Goal: Find specific page/section: Find specific page/section

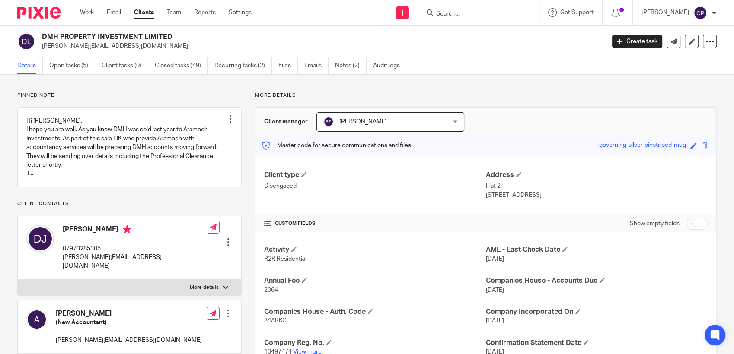
click at [453, 13] on input "Search" at bounding box center [474, 14] width 78 height 8
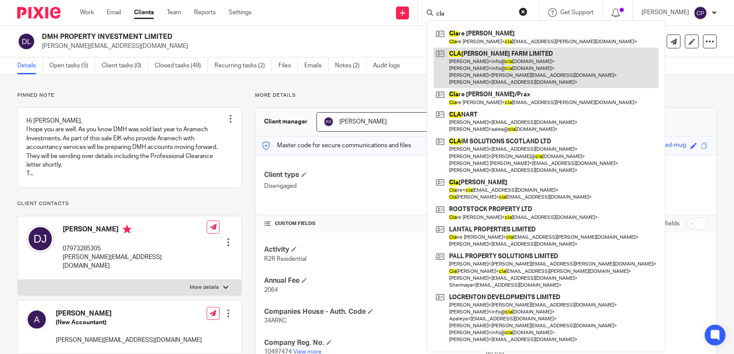
type input "cla"
click at [495, 75] on link at bounding box center [546, 68] width 225 height 41
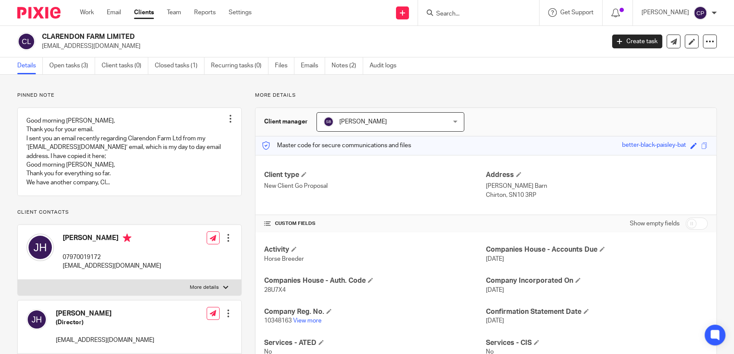
click at [458, 16] on input "Search" at bounding box center [474, 14] width 78 height 8
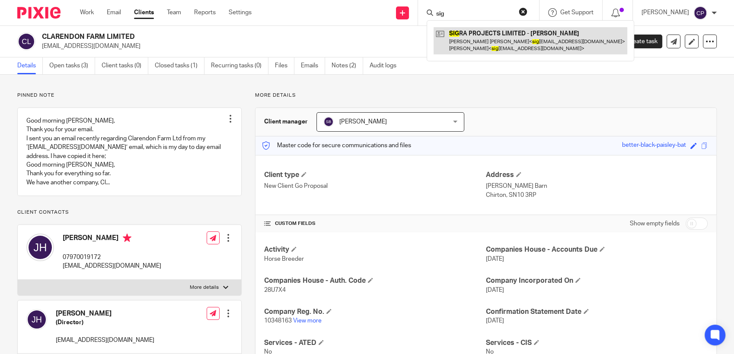
type input "sig"
click at [474, 46] on link at bounding box center [531, 40] width 194 height 27
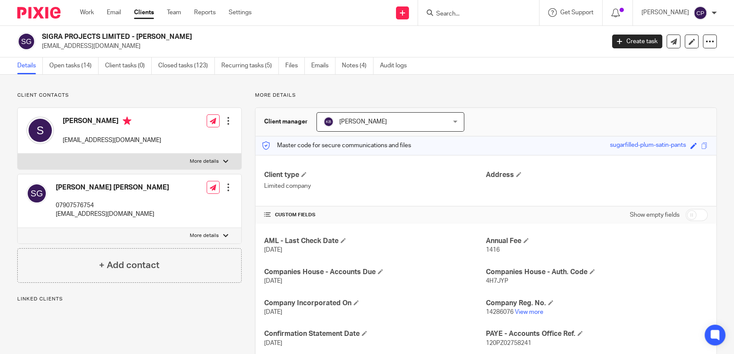
drag, startPoint x: 42, startPoint y: 46, endPoint x: 114, endPoint y: 47, distance: 71.8
click at [115, 47] on p "sigraprojects@gmail.com" at bounding box center [320, 46] width 557 height 9
drag, startPoint x: 114, startPoint y: 47, endPoint x: 104, endPoint y: 50, distance: 10.3
copy p "sigraprojects@gmail.com"
click at [459, 12] on input "Search" at bounding box center [474, 14] width 78 height 8
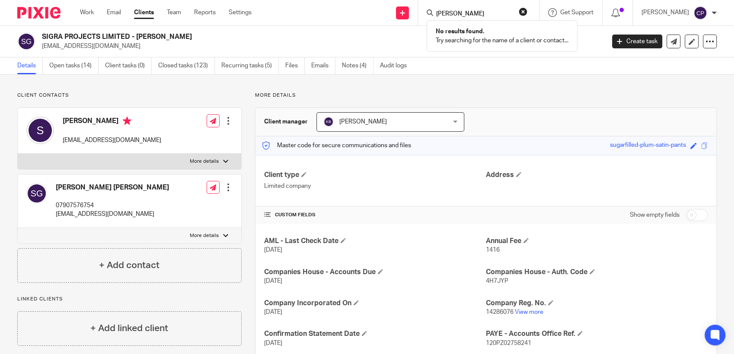
type input "james pag"
drag, startPoint x: 470, startPoint y: 14, endPoint x: 424, endPoint y: 16, distance: 46.7
click at [410, 18] on div "Send new email Create task Add client james pag No results found. Try searching…" at bounding box center [499, 13] width 469 height 26
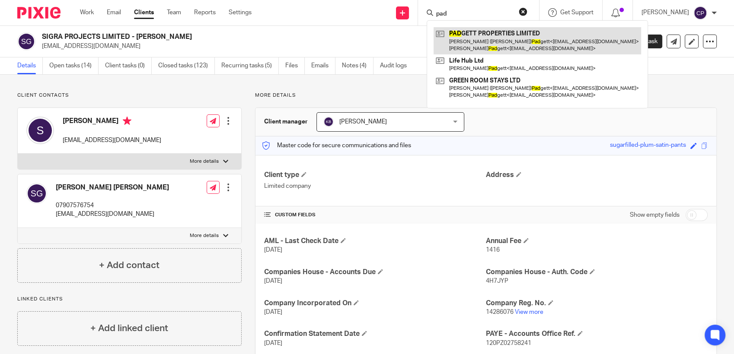
type input "pad"
click at [492, 49] on link at bounding box center [537, 40] width 207 height 27
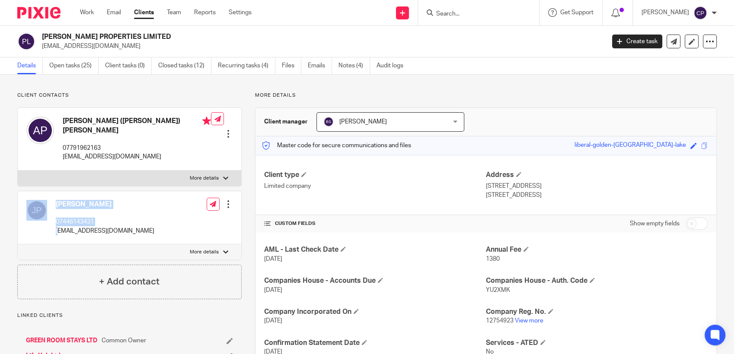
drag, startPoint x: 51, startPoint y: 226, endPoint x: 59, endPoint y: 226, distance: 8.2
click at [59, 226] on div "James Padgett 07446143431 jpadgett83@me.com" at bounding box center [90, 218] width 128 height 44
drag, startPoint x: 59, startPoint y: 226, endPoint x: 123, endPoint y: 218, distance: 65.0
click at [123, 218] on div "James Padgett 07446143431 jpadgett83@me.com Edit contact Create client from con…" at bounding box center [129, 217] width 223 height 53
click at [99, 202] on div "James Padgett 07446143431 jpadgett83@me.com" at bounding box center [105, 217] width 99 height 35
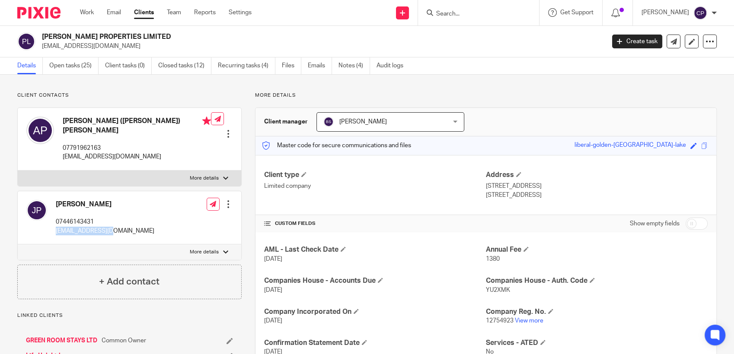
drag, startPoint x: 114, startPoint y: 223, endPoint x: 52, endPoint y: 222, distance: 61.8
click at [52, 222] on div "James Padgett 07446143431 jpadgett83@me.com Edit contact Create client from con…" at bounding box center [129, 217] width 223 height 53
drag, startPoint x: 52, startPoint y: 222, endPoint x: 70, endPoint y: 225, distance: 17.6
copy p "[EMAIL_ADDRESS][DOMAIN_NAME]"
click at [456, 17] on input "Search" at bounding box center [474, 14] width 78 height 8
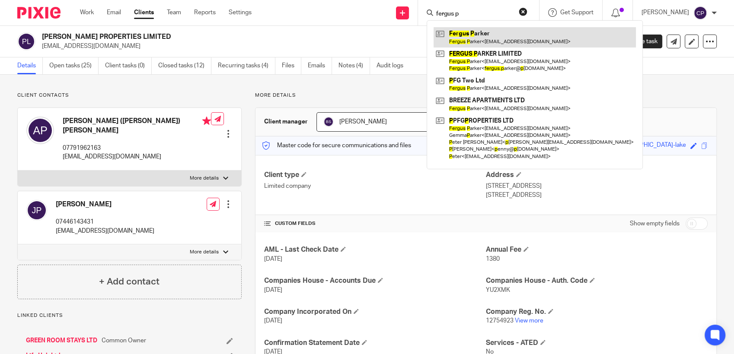
type input "fergus p"
click at [460, 33] on link at bounding box center [535, 37] width 202 height 20
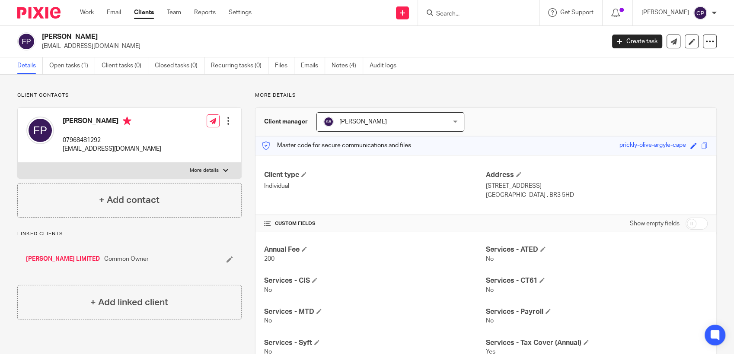
click at [453, 13] on input "Search" at bounding box center [474, 14] width 78 height 8
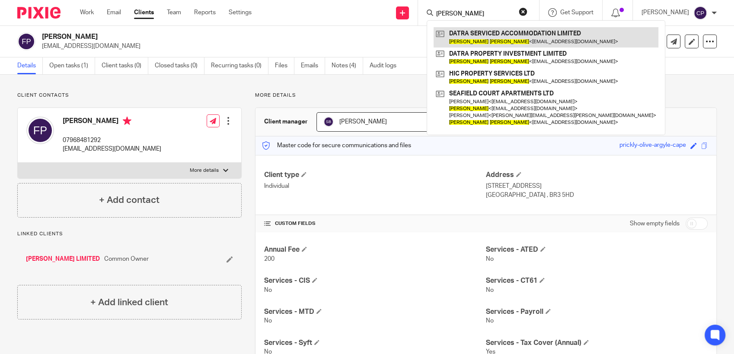
type input "damon tran"
click at [458, 40] on link at bounding box center [546, 37] width 225 height 20
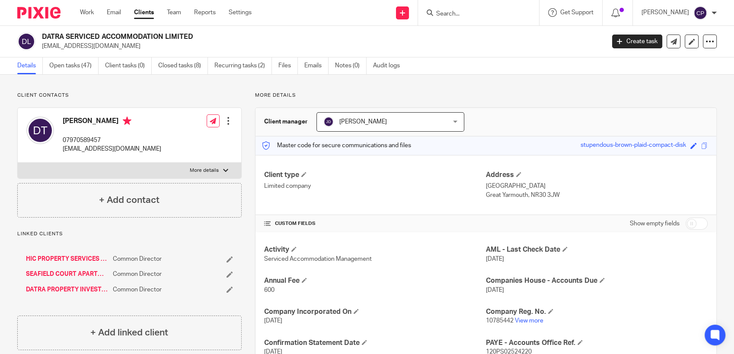
click at [452, 14] on input "Search" at bounding box center [474, 14] width 78 height 8
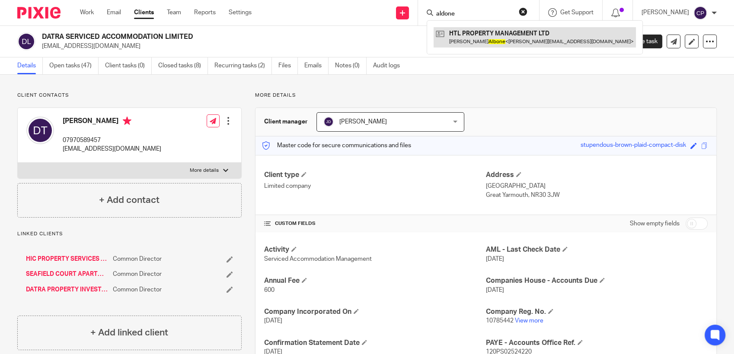
type input "aldone"
click at [480, 45] on link at bounding box center [535, 37] width 202 height 20
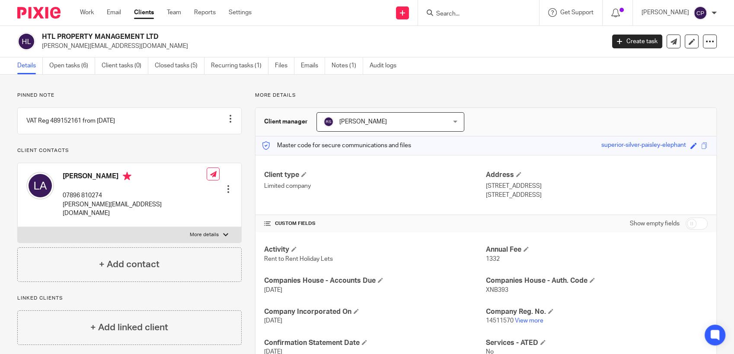
click at [443, 13] on input "Search" at bounding box center [474, 14] width 78 height 8
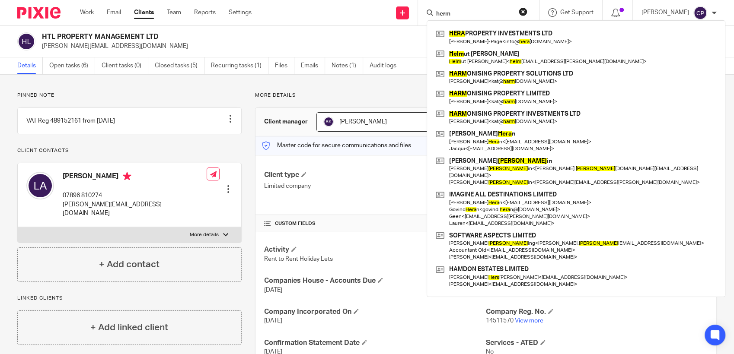
type input "hermi"
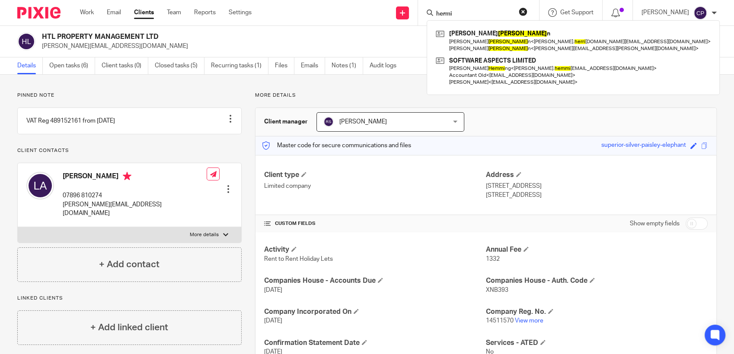
drag, startPoint x: 461, startPoint y: 12, endPoint x: 421, endPoint y: 12, distance: 39.3
click at [421, 12] on div "Send new email Create task Add client hermi Eleanor Herri n Eleanor Herri n < e…" at bounding box center [499, 13] width 469 height 26
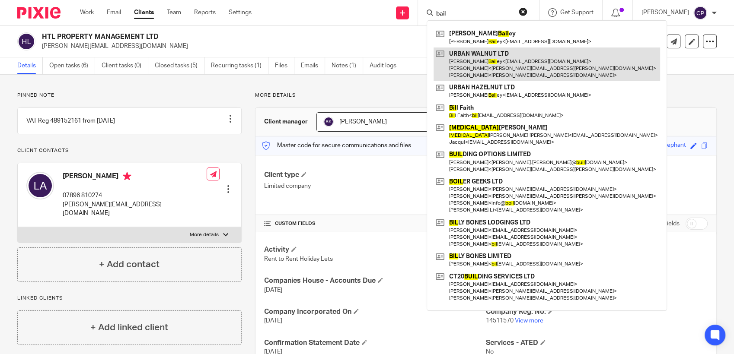
type input "bail"
click at [475, 73] on link at bounding box center [547, 65] width 226 height 34
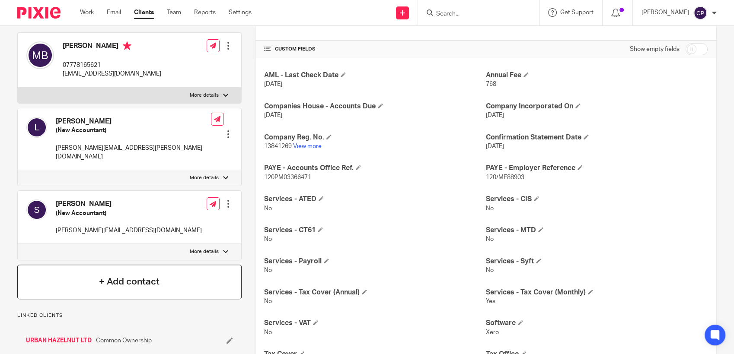
scroll to position [192, 0]
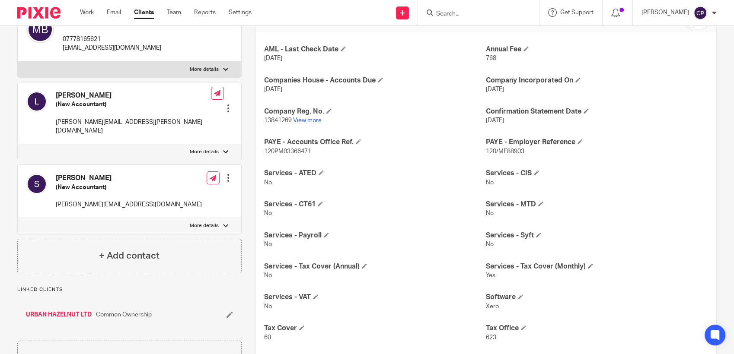
click at [73, 315] on link "URBAN HAZELNUT LTD" at bounding box center [59, 315] width 66 height 9
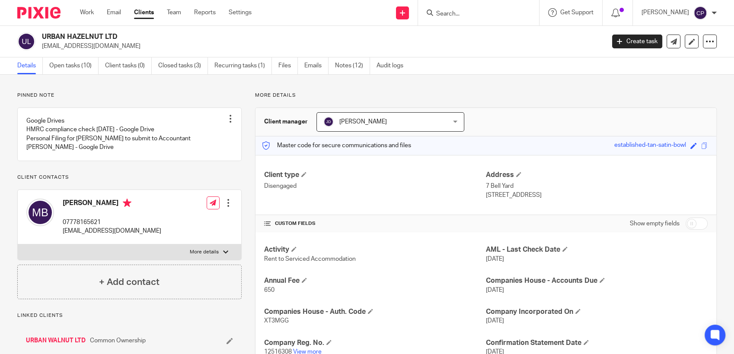
click at [464, 18] on input "Search" at bounding box center [474, 14] width 78 height 8
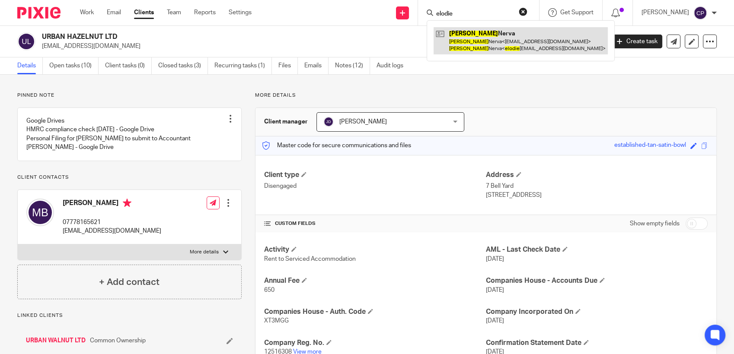
type input "elodie"
click at [488, 42] on link at bounding box center [521, 40] width 174 height 27
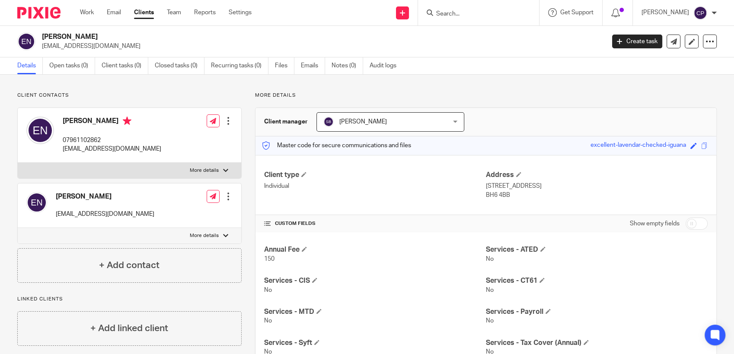
click at [447, 16] on input "Search" at bounding box center [474, 14] width 78 height 8
type input "d"
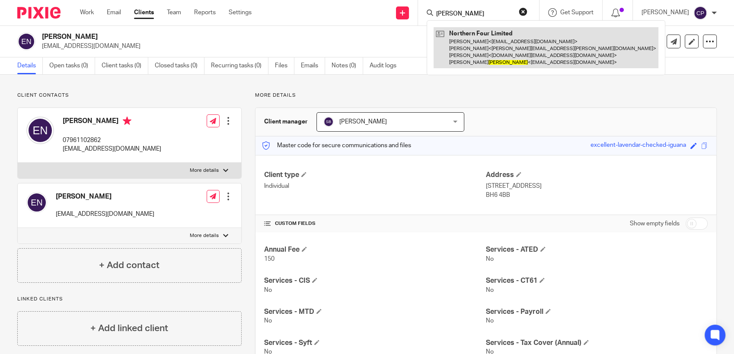
type input "bowker"
click at [483, 59] on link at bounding box center [546, 47] width 225 height 41
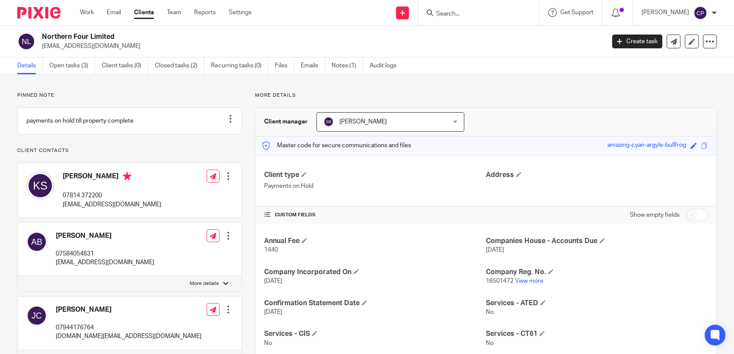
click at [456, 15] on input "Search" at bounding box center [474, 14] width 78 height 8
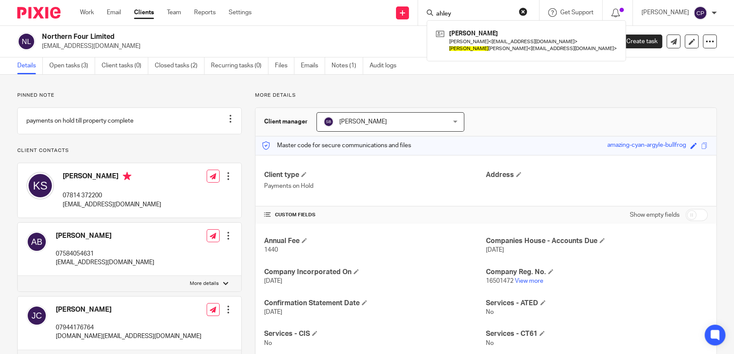
click at [443, 16] on input "ahley" at bounding box center [474, 14] width 78 height 8
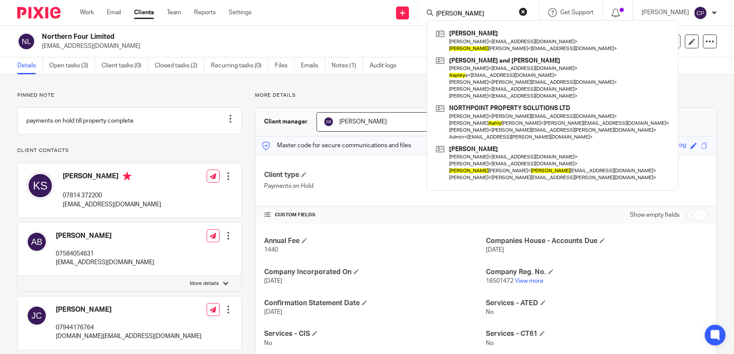
click at [464, 16] on input "ashley" at bounding box center [474, 14] width 78 height 8
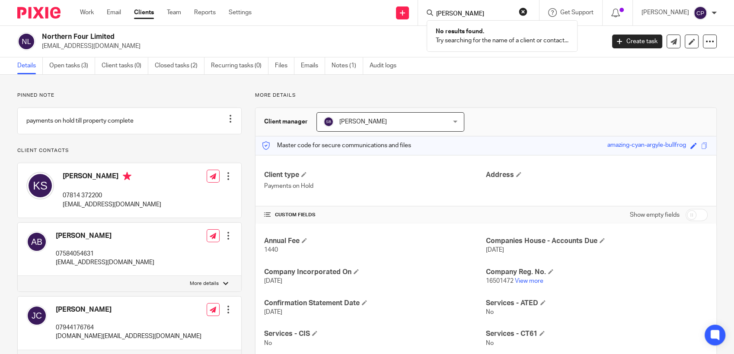
type input "ashley hump"
drag, startPoint x: 491, startPoint y: 16, endPoint x: 416, endPoint y: 12, distance: 75.3
click at [415, 12] on div "Send new email Create task Add client ashley hump No results found. Try searchi…" at bounding box center [499, 13] width 469 height 26
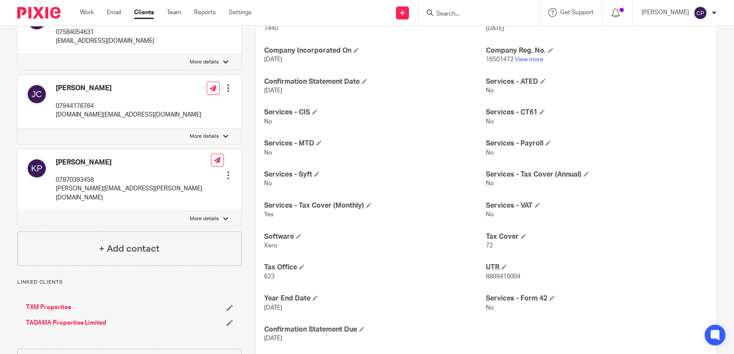
scroll to position [240, 0]
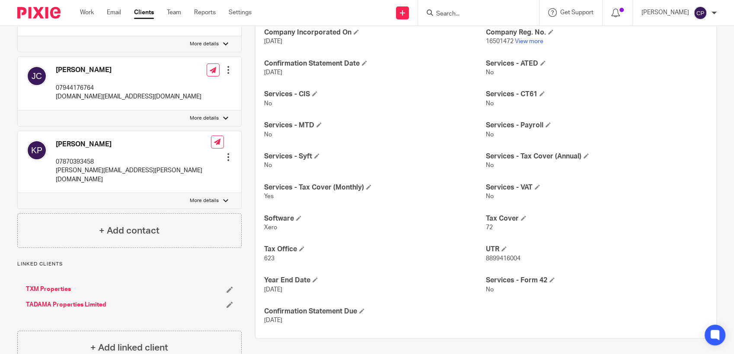
click at [64, 306] on link "TADAMA Properties Limited" at bounding box center [66, 305] width 80 height 9
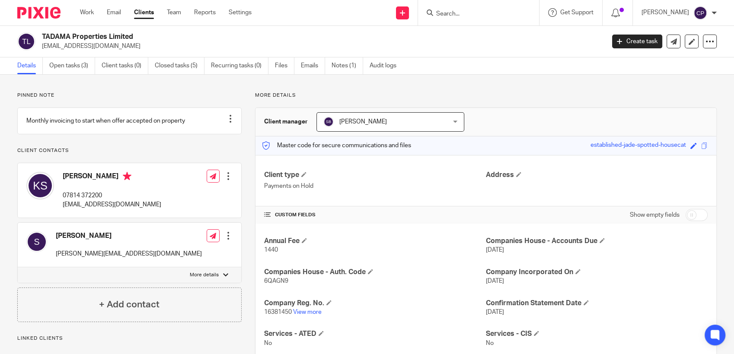
click at [450, 10] on input "Search" at bounding box center [474, 14] width 78 height 8
drag, startPoint x: 474, startPoint y: 13, endPoint x: 424, endPoint y: 19, distance: 49.7
click at [424, 19] on div "[PERSON_NAME] No results found. Try searching for the name of a client or conta…" at bounding box center [478, 13] width 121 height 26
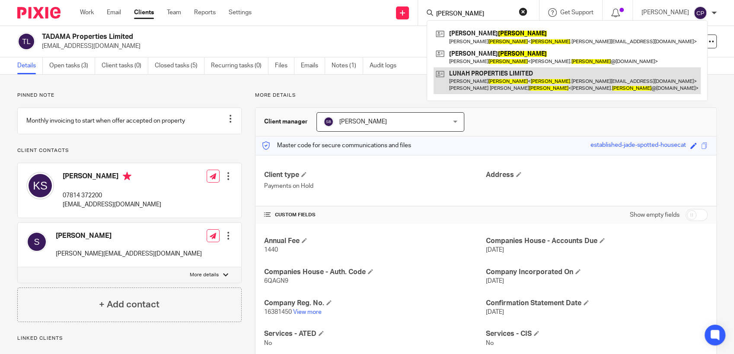
type input "[PERSON_NAME]"
click at [472, 88] on link at bounding box center [567, 80] width 267 height 27
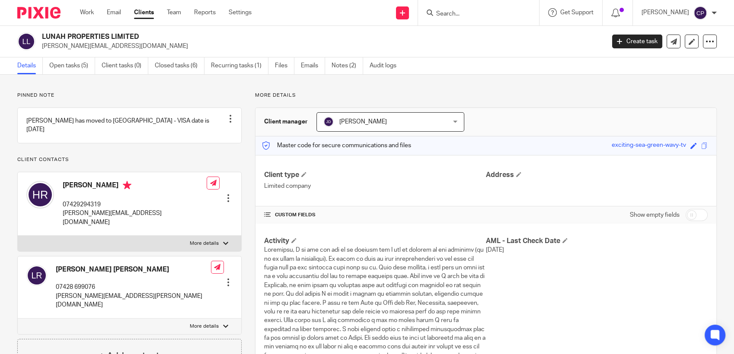
click at [456, 15] on input "Search" at bounding box center [474, 14] width 78 height 8
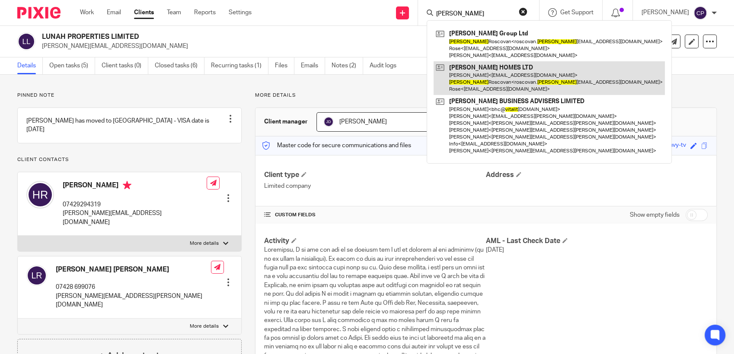
type input "vitalie"
click at [474, 93] on link at bounding box center [549, 78] width 231 height 34
